Goal: Participate in discussion

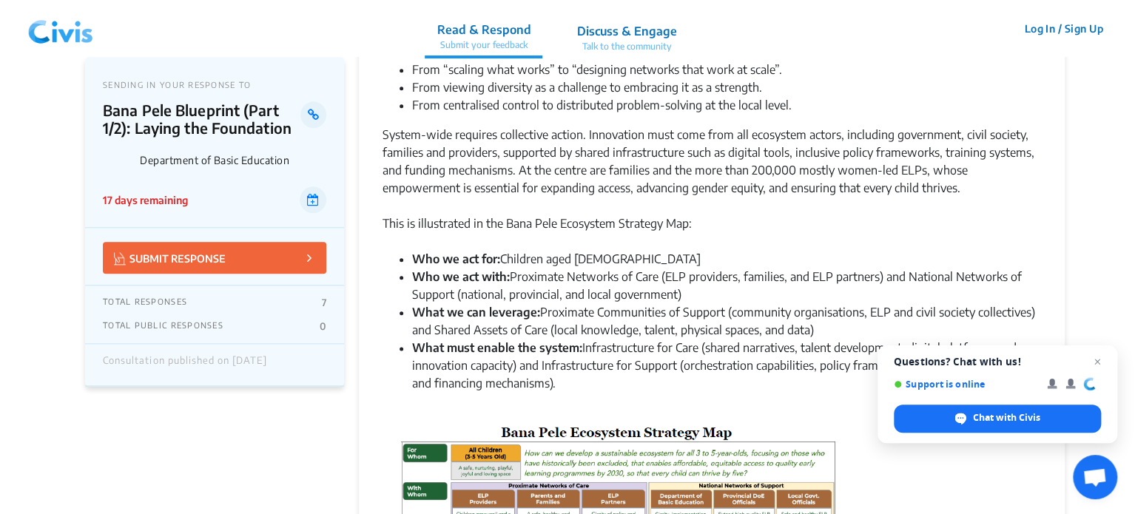
scroll to position [746, 0]
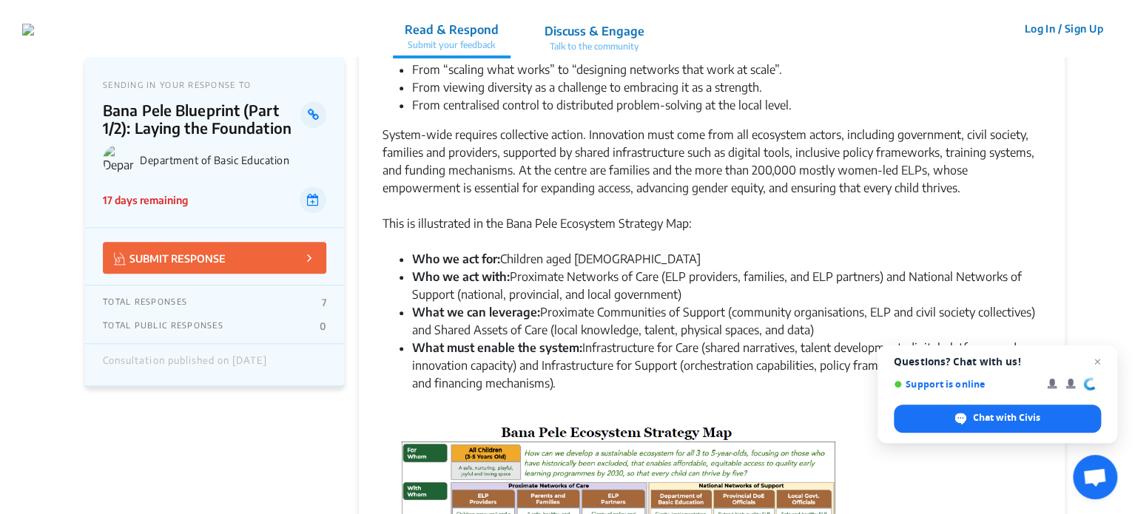
drag, startPoint x: 721, startPoint y: 229, endPoint x: 618, endPoint y: 171, distance: 117.9
click at [618, 171] on div "System-wide requires collective action. Innovation must come from all ecosystem…" at bounding box center [712, 170] width 658 height 89
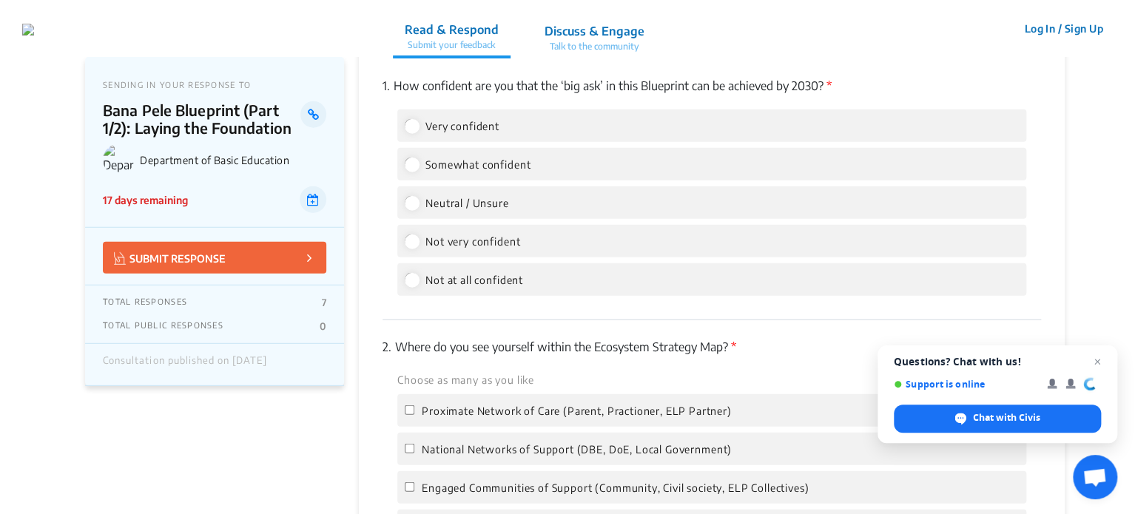
scroll to position [1819, 0]
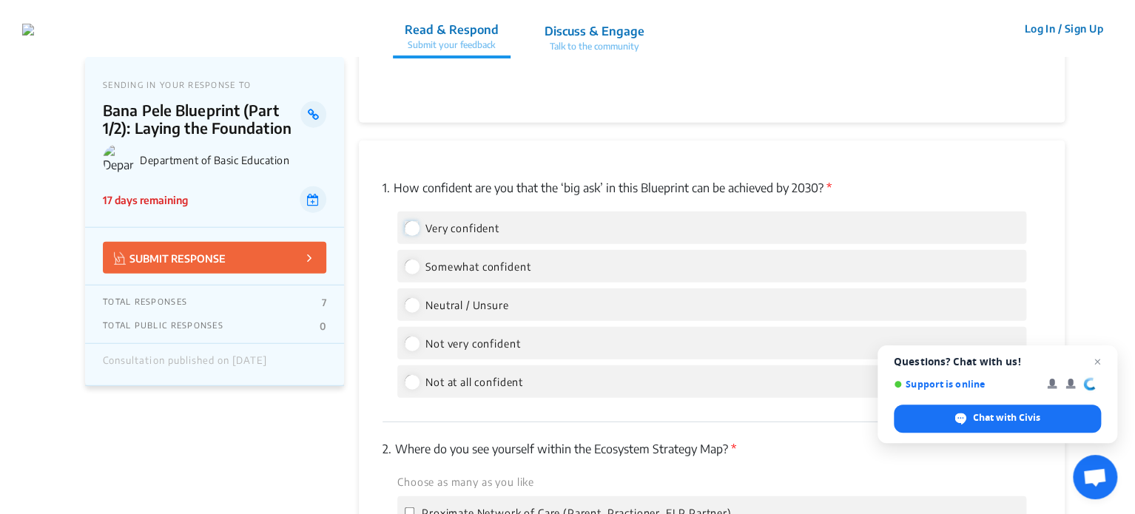
click at [411, 230] on input "Very confident" at bounding box center [411, 227] width 13 height 13
radio input "true"
click at [411, 230] on input "Very confident" at bounding box center [411, 227] width 13 height 13
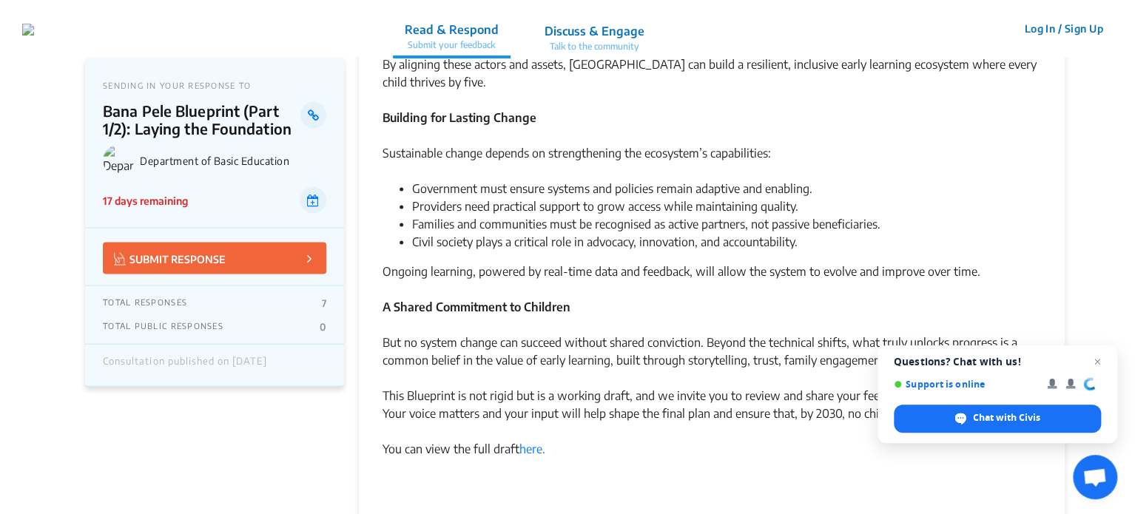
scroll to position [1387, 0]
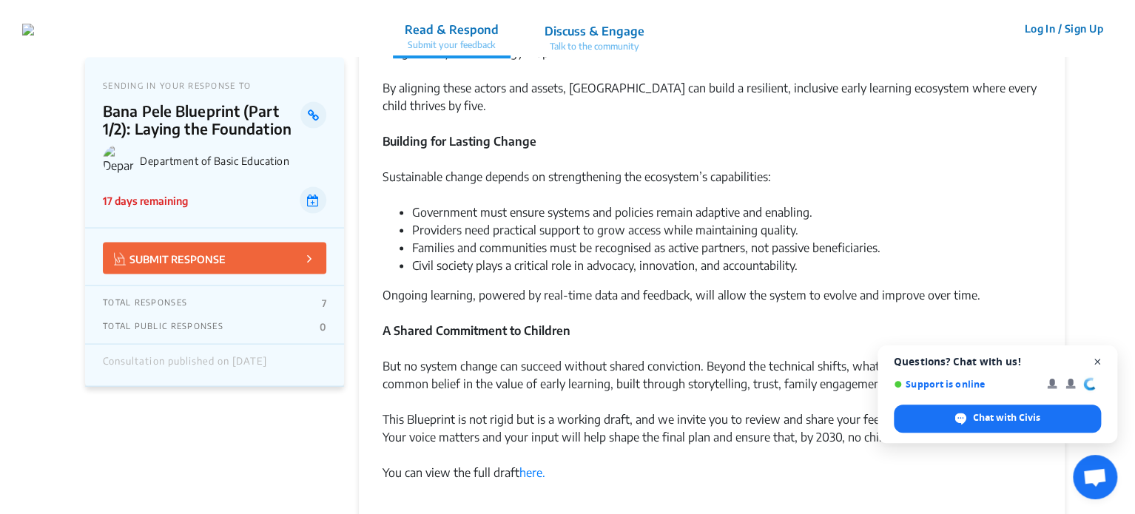
click at [1101, 365] on span "Close chat" at bounding box center [1097, 362] width 18 height 18
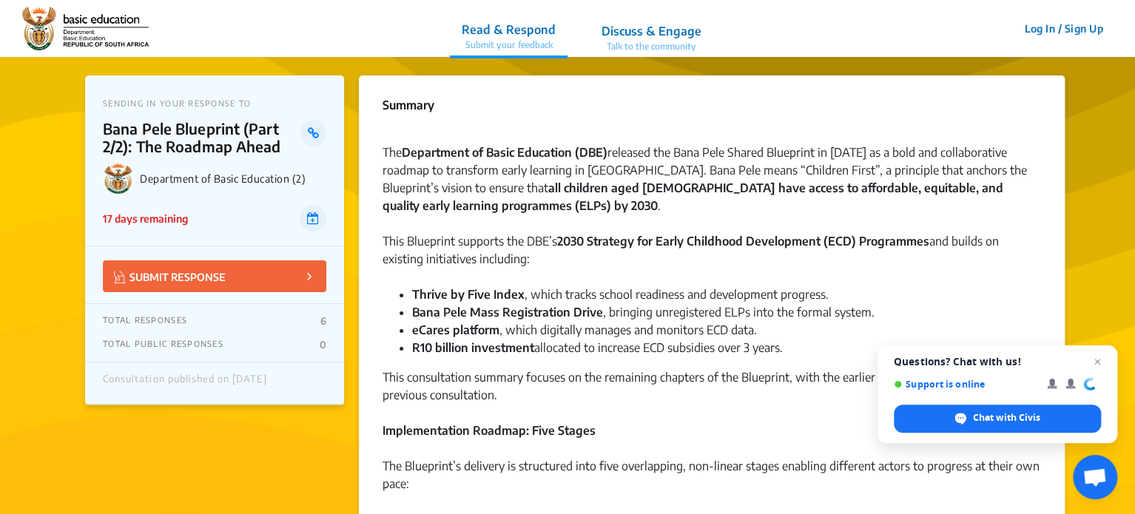
click at [471, 224] on div "The Department of Basic Education (DBE) released the Bana Pele Shared Blueprint…" at bounding box center [712, 188] width 658 height 89
click at [401, 277] on div "This Blueprint supports the DBE’s 2030 Strategy for Early Childhood Development…" at bounding box center [712, 258] width 658 height 53
